Goal: Information Seeking & Learning: Learn about a topic

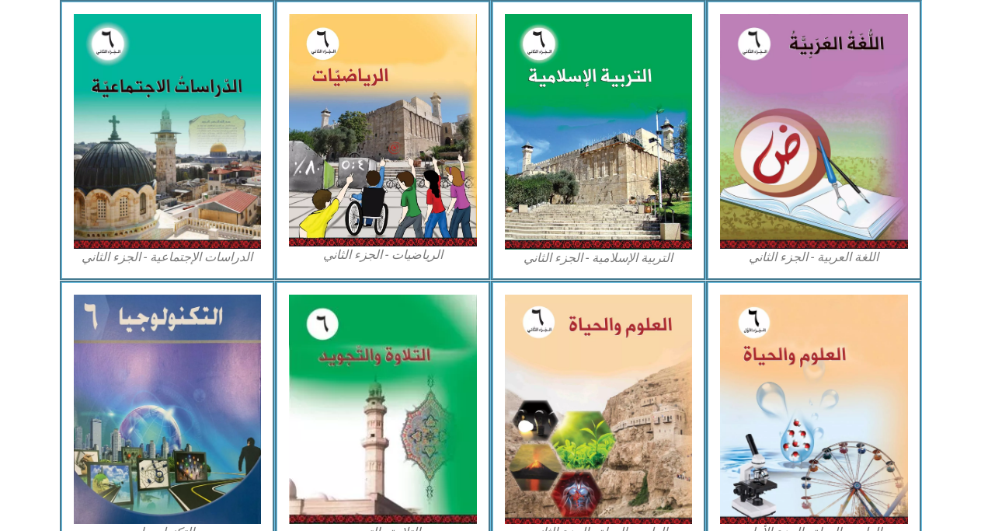
scroll to position [855, 0]
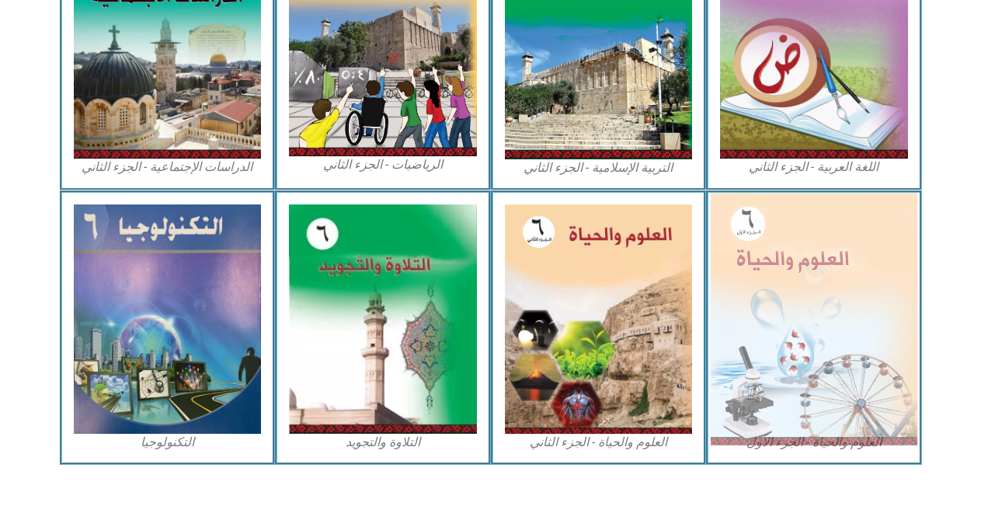
click at [800, 369] on img at bounding box center [814, 319] width 207 height 252
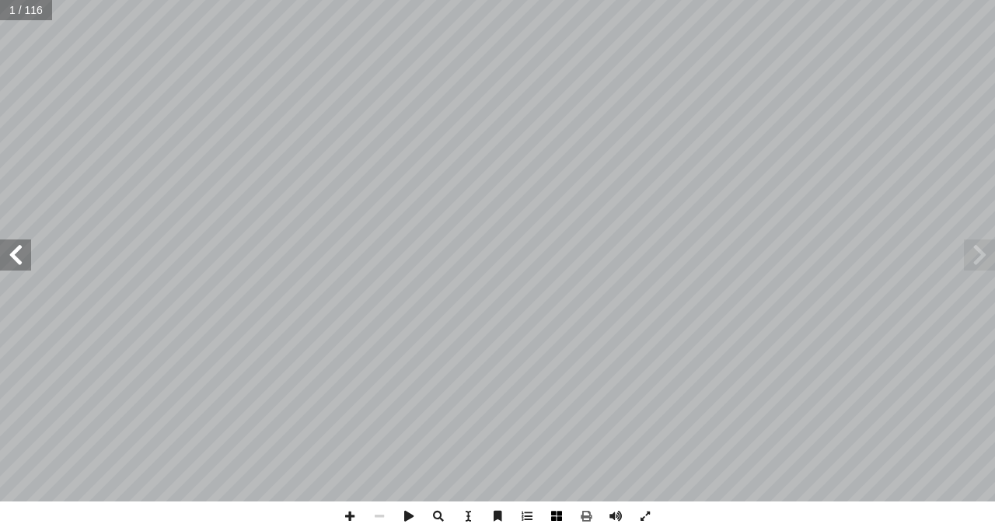
click at [550, 512] on span at bounding box center [557, 516] width 30 height 30
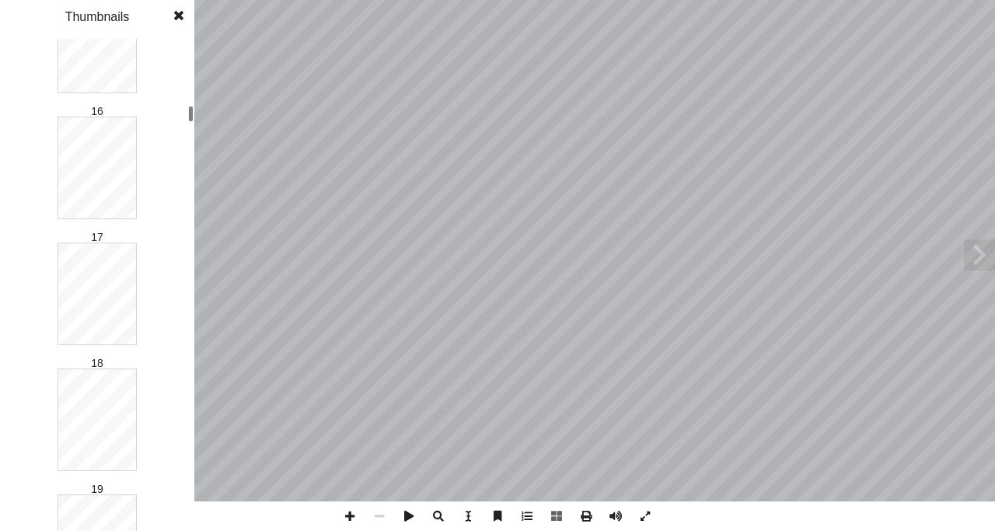
click at [190, 114] on div at bounding box center [190, 114] width 5 height 16
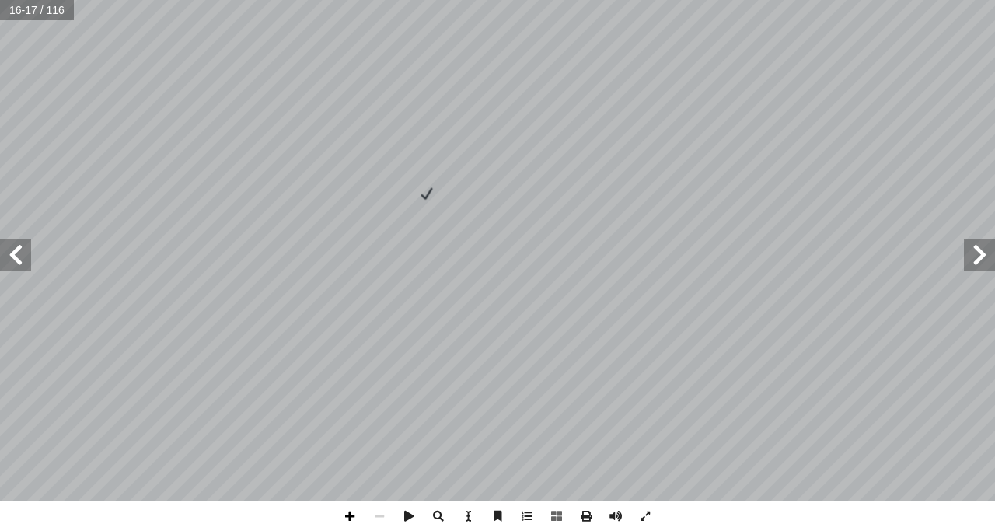
click at [350, 517] on span at bounding box center [350, 516] width 30 height 30
click at [19, 243] on span at bounding box center [15, 254] width 31 height 31
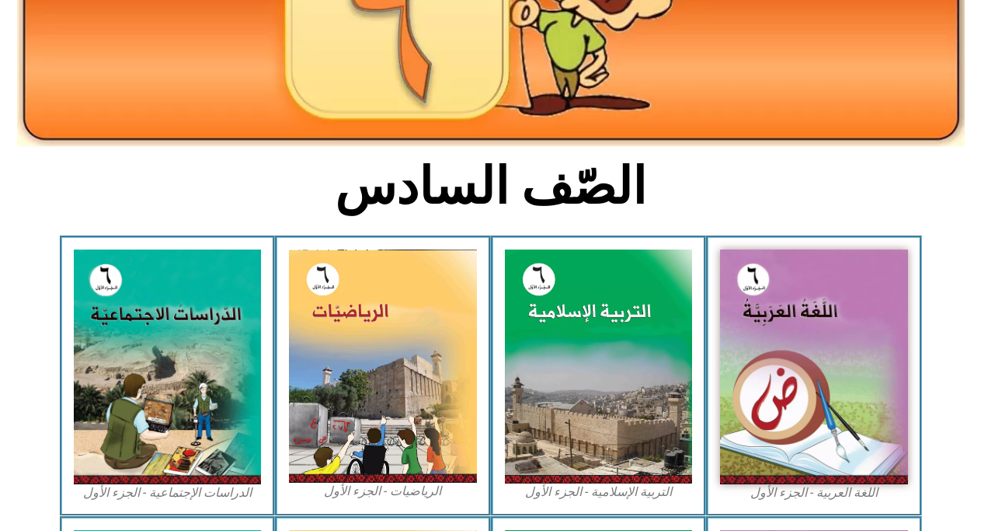
scroll to position [311, 0]
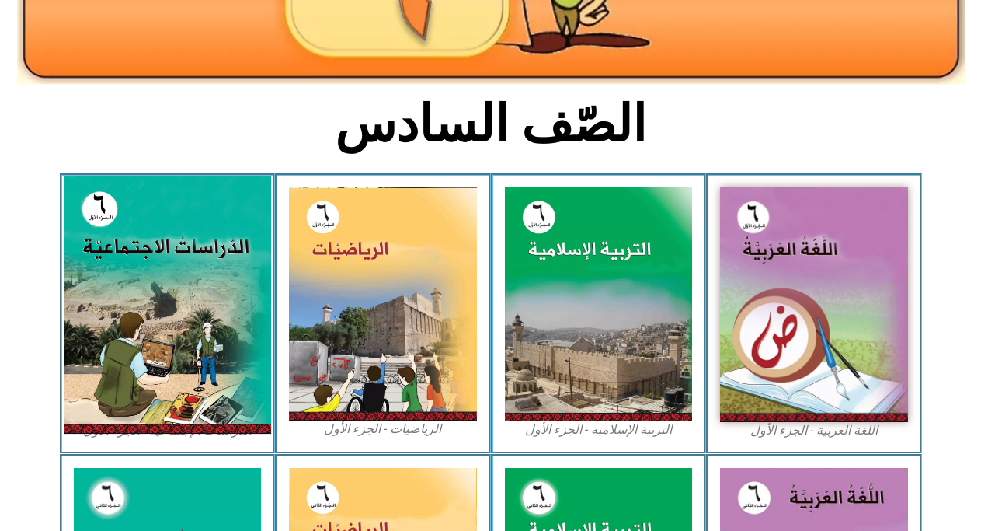
click at [193, 326] on img at bounding box center [167, 305] width 207 height 258
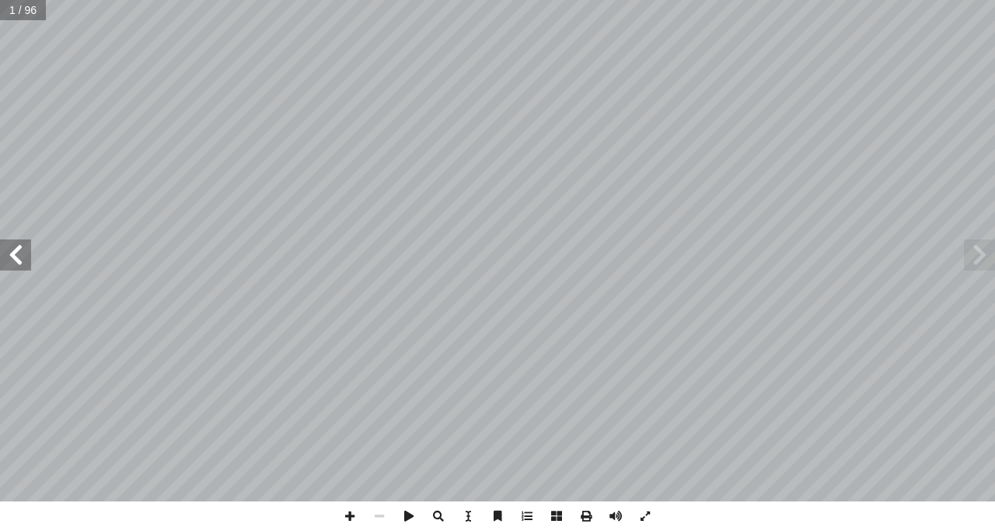
click at [13, 257] on span at bounding box center [15, 254] width 31 height 31
click at [14, 259] on span at bounding box center [15, 254] width 31 height 31
click at [13, 259] on span at bounding box center [15, 254] width 31 height 31
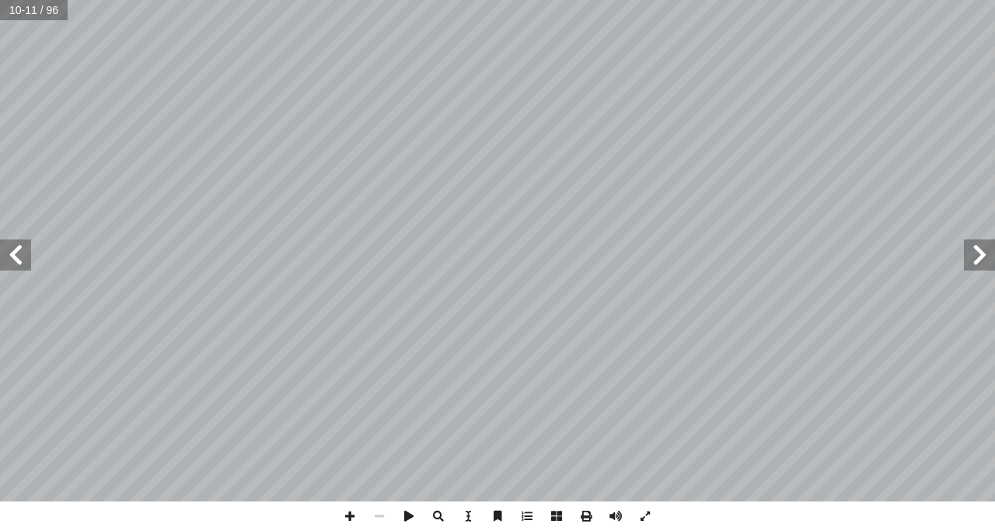
click at [977, 258] on span at bounding box center [979, 254] width 31 height 31
click at [989, 246] on span at bounding box center [979, 254] width 31 height 31
click at [12, 248] on span at bounding box center [15, 254] width 31 height 31
click at [10, 249] on span at bounding box center [15, 254] width 31 height 31
click at [9, 248] on span at bounding box center [15, 254] width 31 height 31
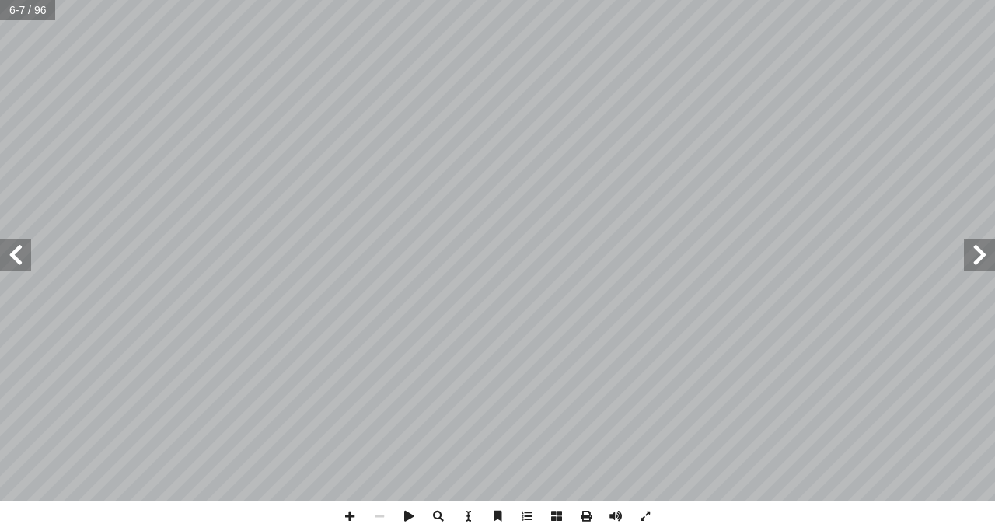
click at [9, 247] on span at bounding box center [15, 254] width 31 height 31
click at [978, 248] on span at bounding box center [979, 254] width 31 height 31
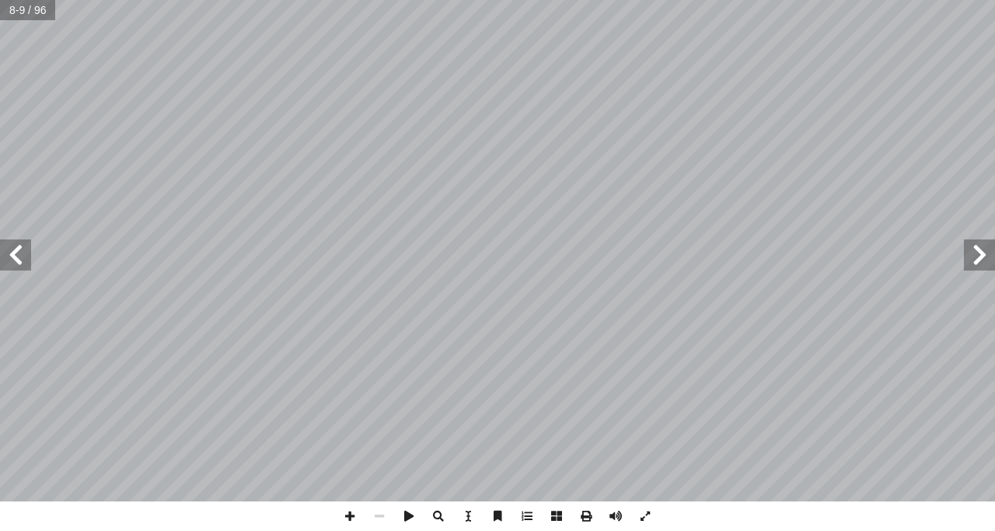
click at [978, 248] on span at bounding box center [979, 254] width 31 height 31
click at [26, 259] on span at bounding box center [15, 254] width 31 height 31
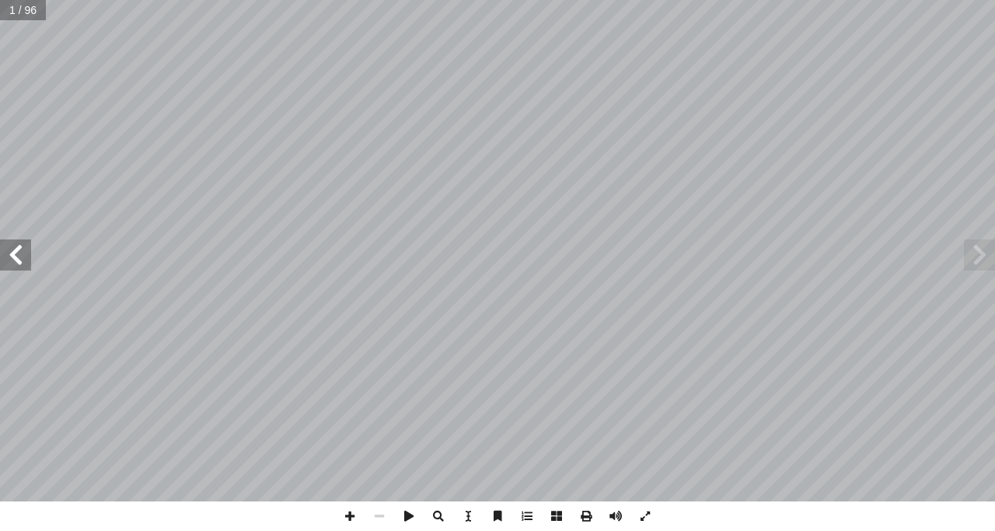
click at [26, 259] on span at bounding box center [15, 254] width 31 height 31
click at [983, 260] on span at bounding box center [979, 254] width 31 height 31
click at [9, 259] on span at bounding box center [15, 254] width 31 height 31
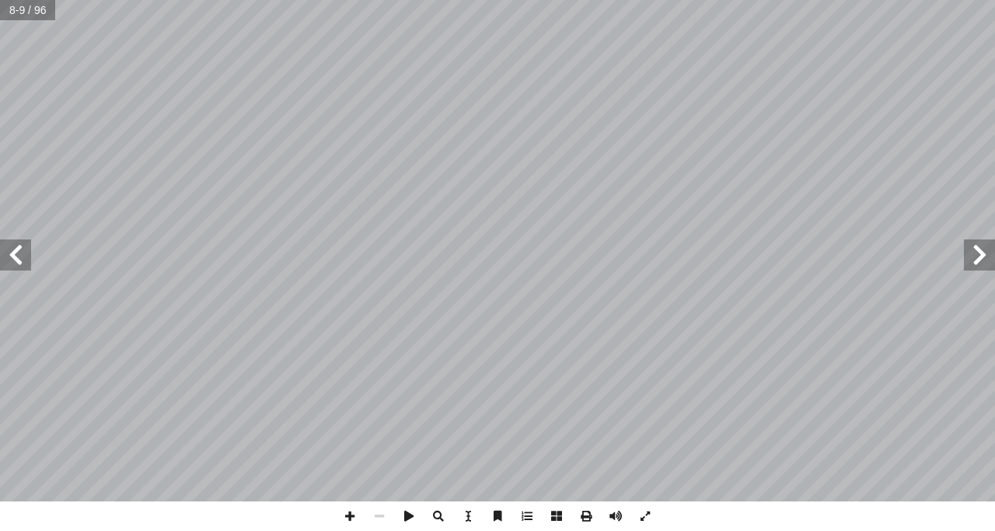
click at [9, 267] on span at bounding box center [15, 254] width 31 height 31
click at [16, 255] on span at bounding box center [15, 254] width 31 height 31
click at [347, 511] on span at bounding box center [350, 516] width 30 height 30
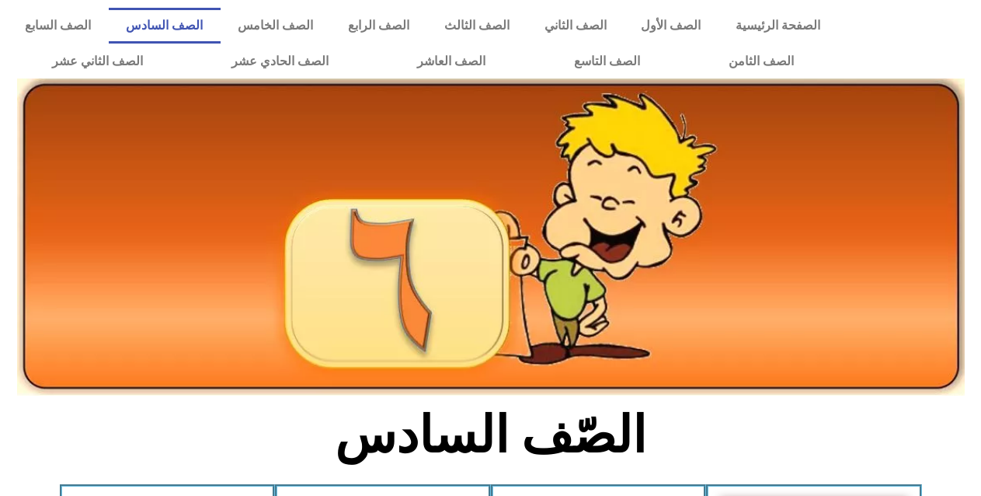
click at [221, 19] on link "الصف السادس" at bounding box center [165, 26] width 112 height 36
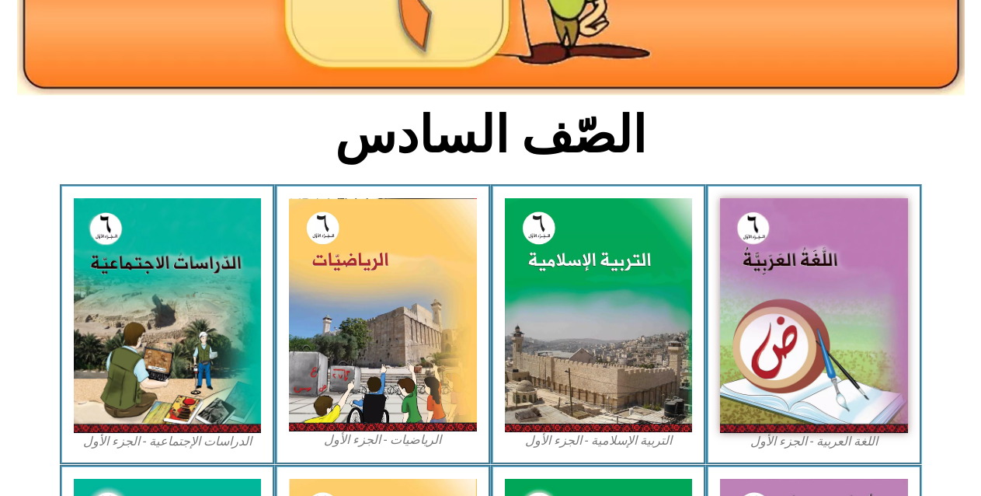
scroll to position [331, 0]
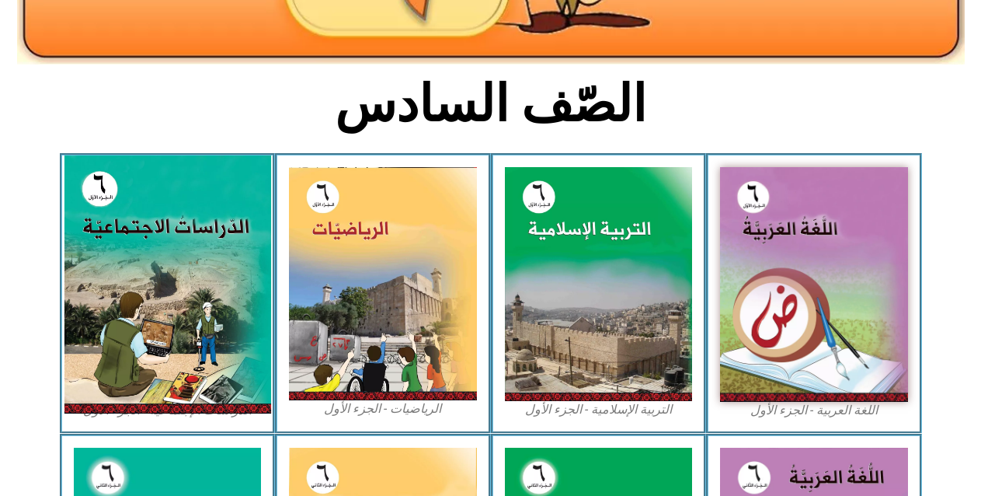
click at [186, 268] on img at bounding box center [167, 284] width 207 height 258
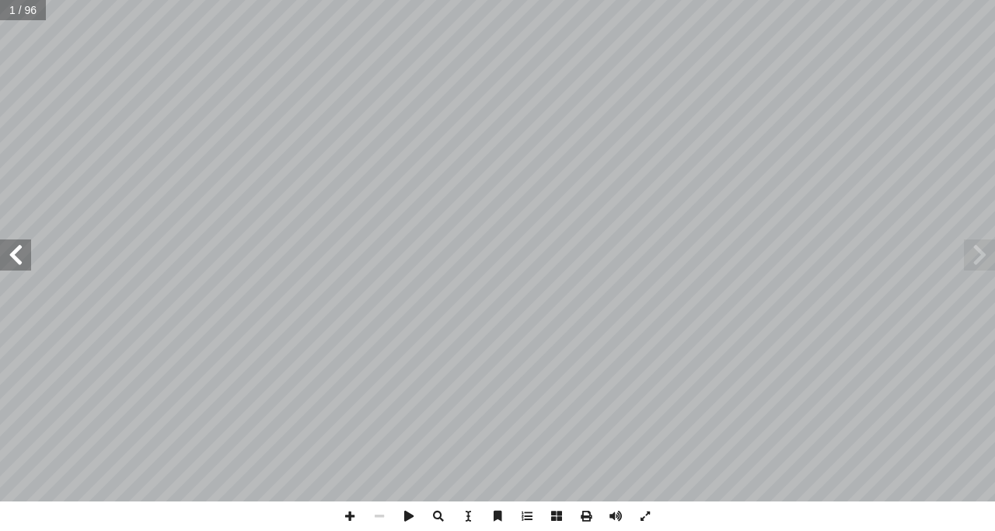
click at [977, 244] on span at bounding box center [979, 254] width 31 height 31
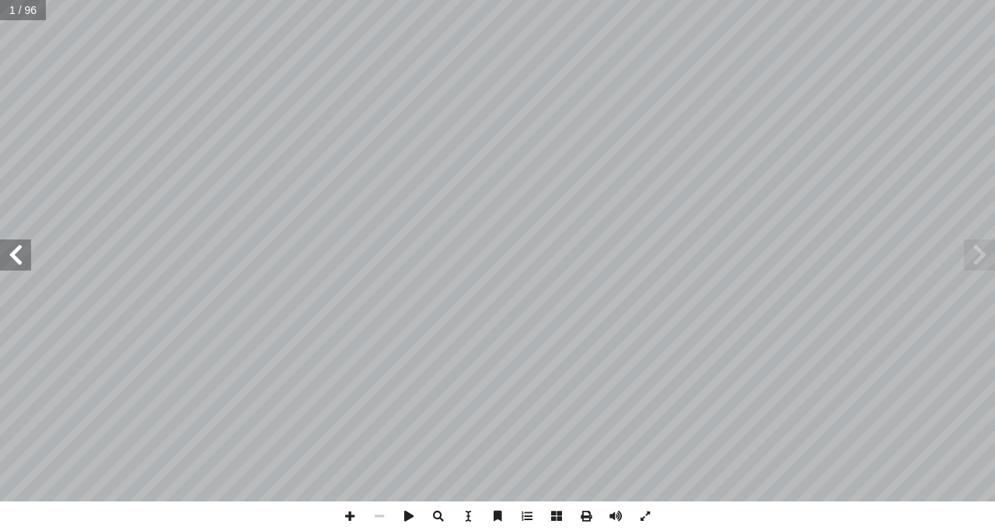
click at [977, 244] on span at bounding box center [979, 254] width 31 height 31
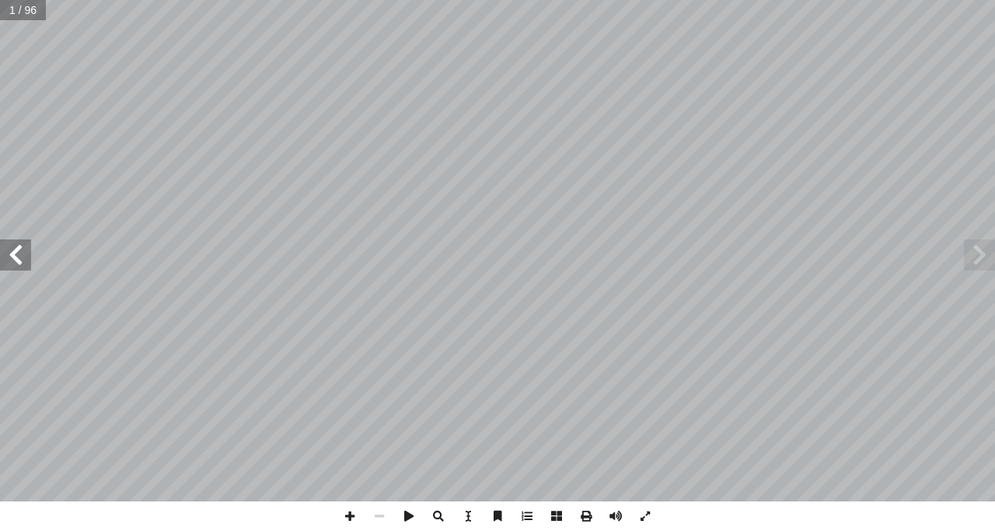
click at [977, 243] on span at bounding box center [979, 254] width 31 height 31
click at [980, 258] on span at bounding box center [979, 254] width 31 height 31
click at [978, 256] on span at bounding box center [979, 254] width 31 height 31
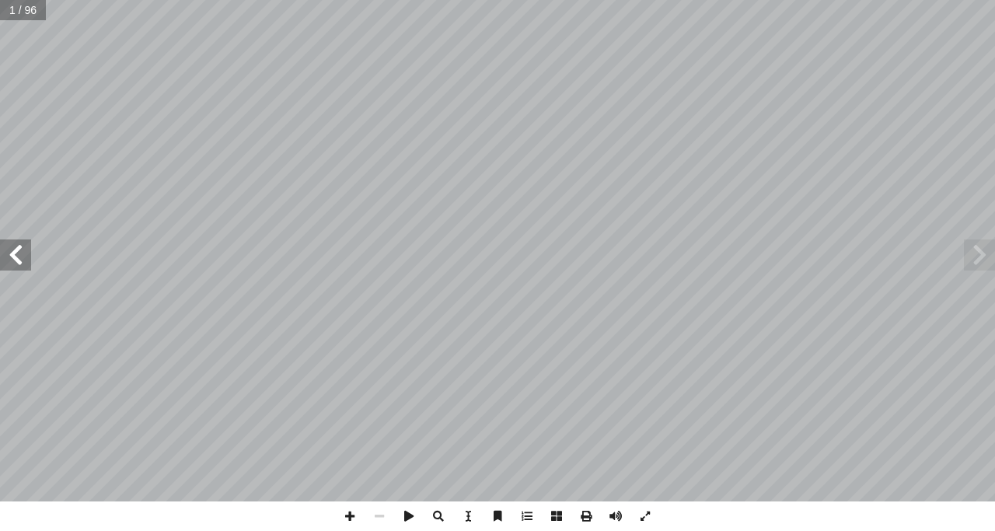
click at [978, 256] on span at bounding box center [979, 254] width 31 height 31
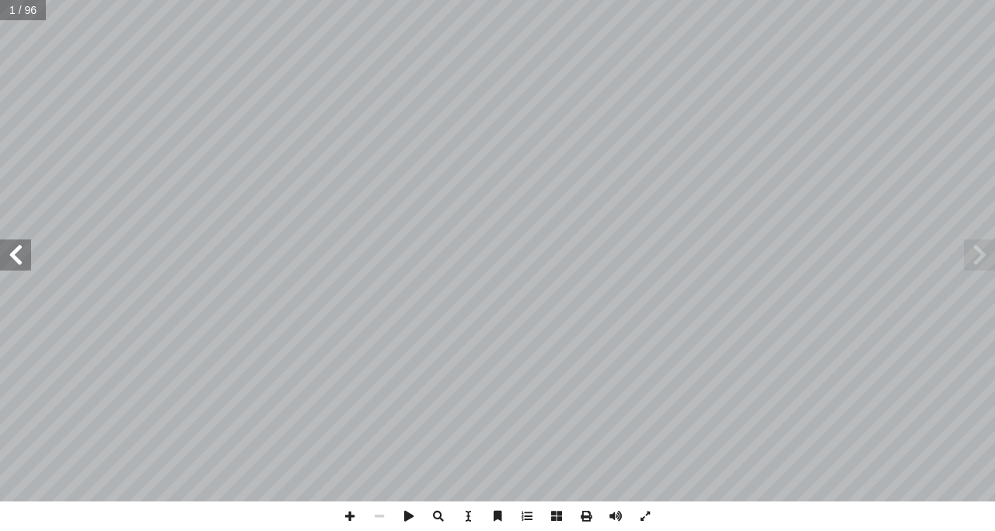
click at [978, 256] on span at bounding box center [979, 254] width 31 height 31
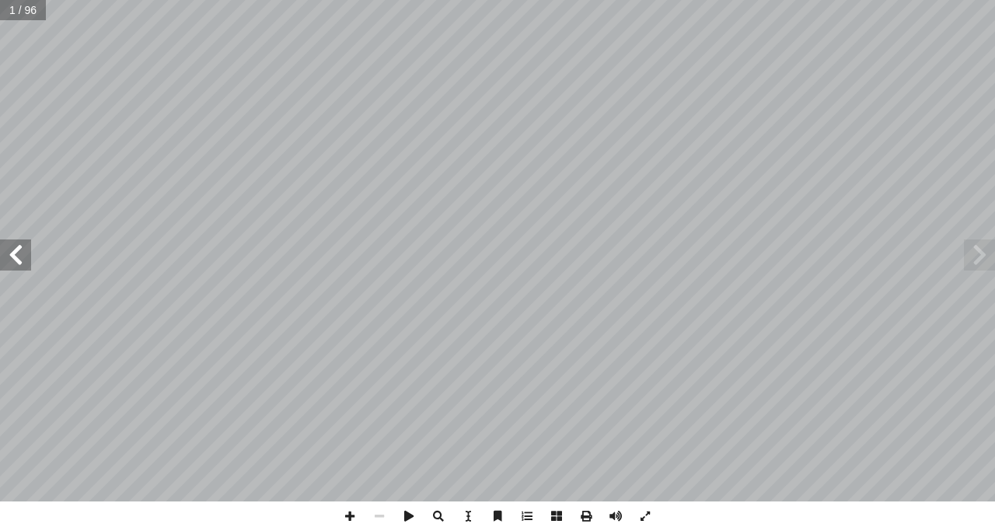
click at [978, 256] on span at bounding box center [979, 254] width 31 height 31
click at [994, 254] on span at bounding box center [979, 254] width 31 height 31
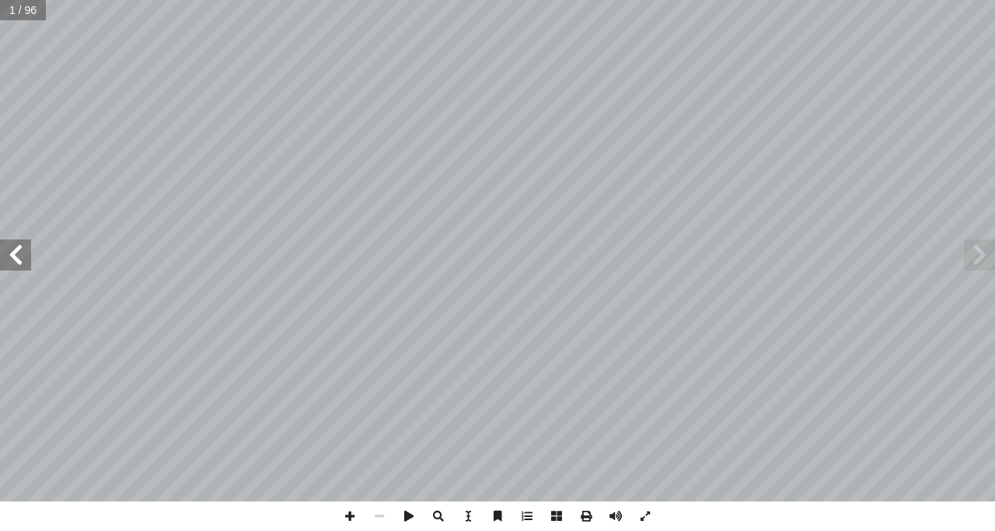
click at [980, 254] on span at bounding box center [979, 254] width 31 height 31
click at [980, 260] on span at bounding box center [979, 254] width 31 height 31
click at [981, 256] on span at bounding box center [979, 254] width 31 height 31
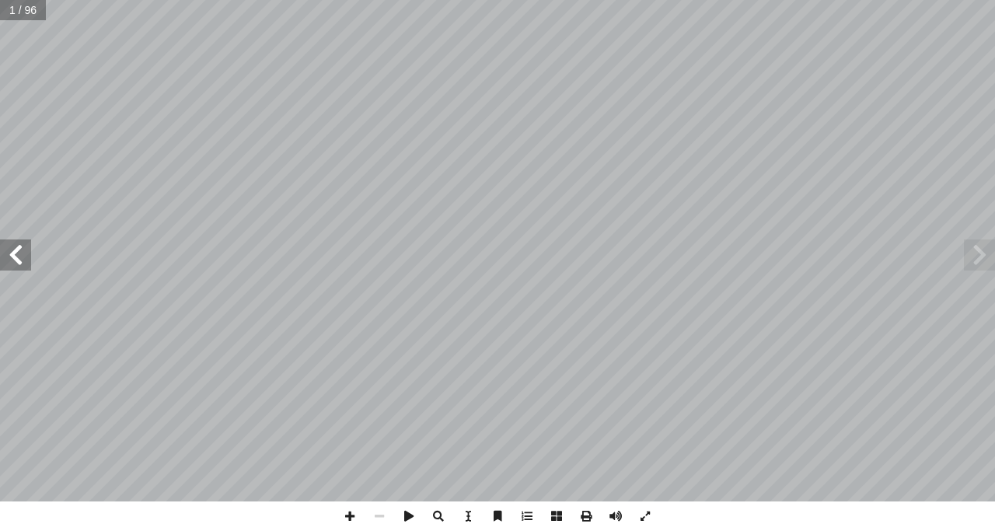
click at [981, 259] on span at bounding box center [979, 254] width 31 height 31
click at [974, 253] on span at bounding box center [979, 254] width 31 height 31
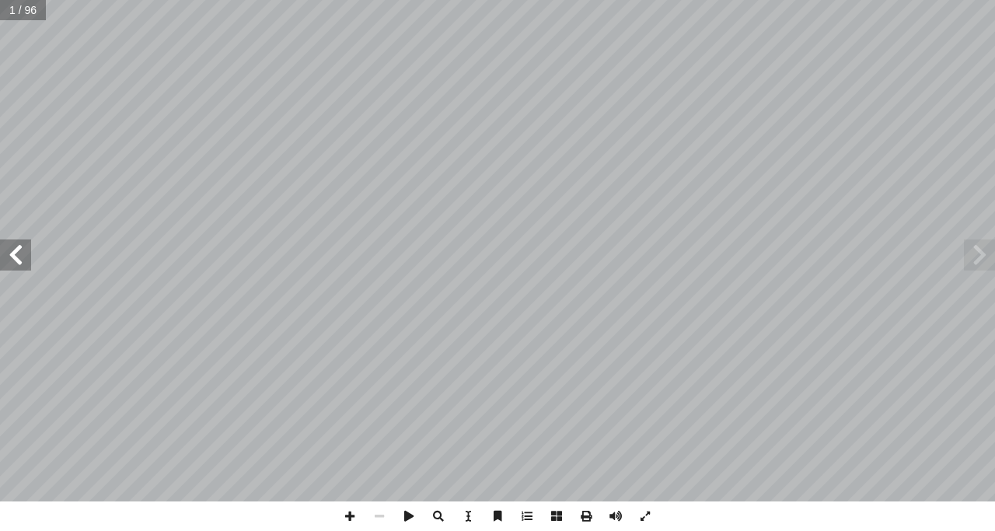
click at [974, 253] on span at bounding box center [979, 254] width 31 height 31
click at [20, 253] on span at bounding box center [15, 254] width 31 height 31
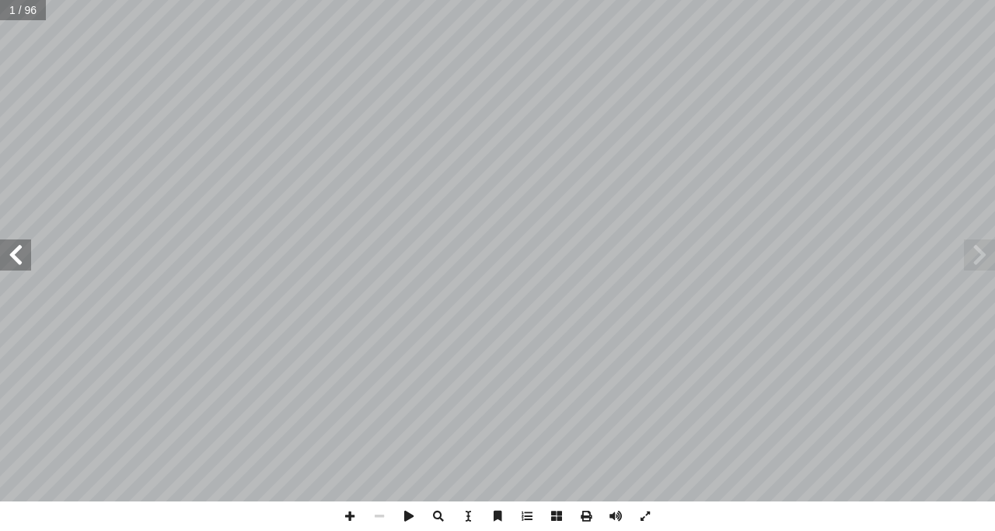
click at [20, 253] on span at bounding box center [15, 254] width 31 height 31
click at [18, 250] on span at bounding box center [15, 254] width 31 height 31
click at [18, 249] on span at bounding box center [15, 254] width 31 height 31
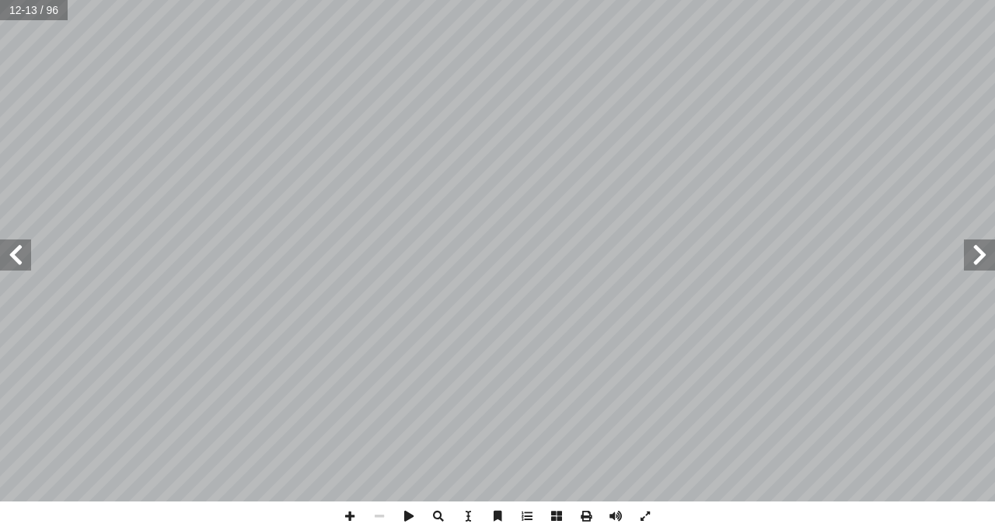
click at [18, 249] on span at bounding box center [15, 254] width 31 height 31
click at [531, 239] on div "10 تي تليها: ّ ال ِ سئلة أ ا ال ِ ن َ ع ُ نجيب ّ ، ثم َ الخريطة ُ ظ ِ اح ل ُ شا…" at bounding box center [497, 250] width 995 height 501
click at [970, 258] on span at bounding box center [979, 254] width 31 height 31
click at [12, 260] on span at bounding box center [15, 254] width 31 height 31
click at [353, 515] on span at bounding box center [350, 516] width 30 height 30
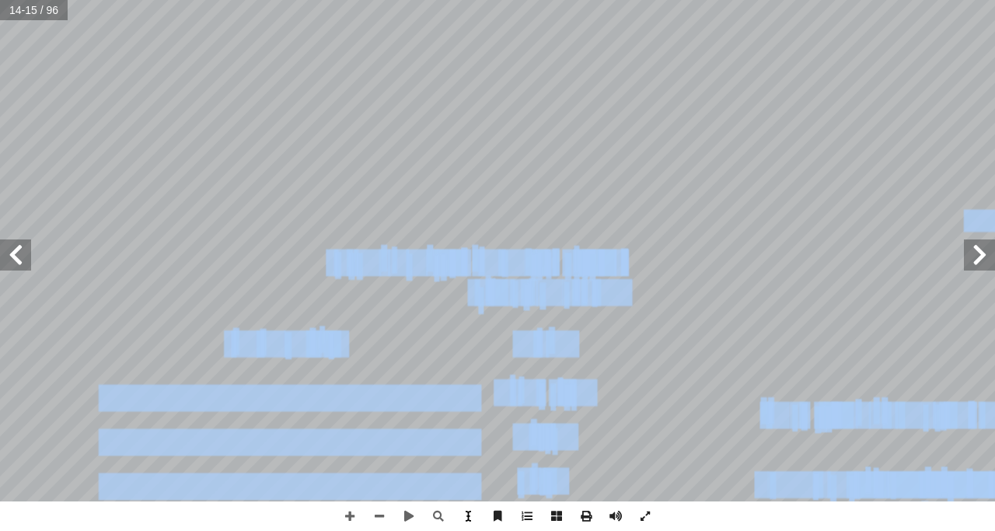
click at [464, 502] on div "10 تي تليها: ّ ال ِ سئلة أ ا ال ِ ن َ ع ُ نجيب ّ ، ثم َ الخريطة ُ ظ ِ اح ل ُ شا…" at bounding box center [497, 265] width 995 height 531
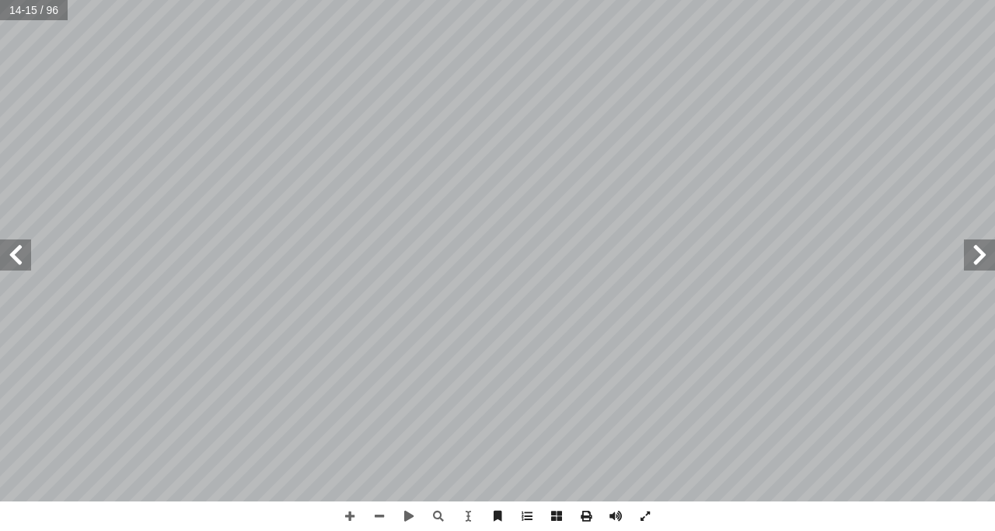
click at [16, 259] on span at bounding box center [15, 254] width 31 height 31
